Goal: Find specific page/section: Find specific page/section

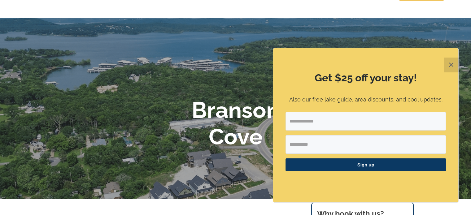
scroll to position [1, 0]
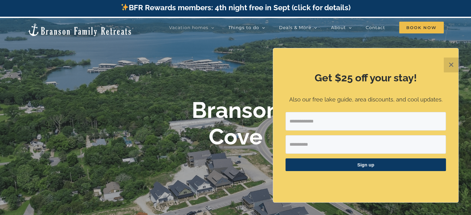
click at [448, 68] on button "✕" at bounding box center [451, 65] width 15 height 15
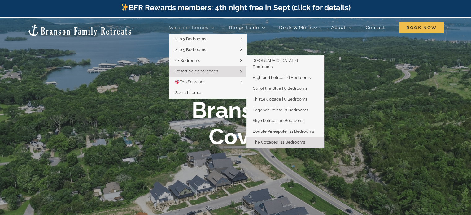
click at [282, 140] on span "The Cottages | 11 Bedrooms" at bounding box center [279, 142] width 52 height 5
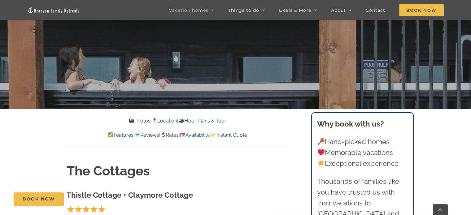
scroll to position [123, 0]
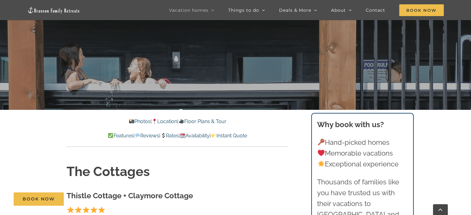
click at [162, 121] on link "Location" at bounding box center [164, 122] width 25 height 6
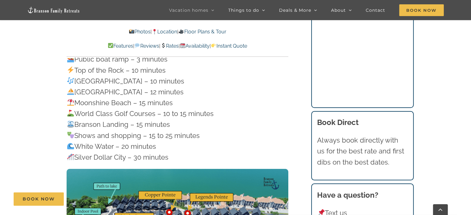
scroll to position [3956, 0]
